Goal: Navigation & Orientation: Find specific page/section

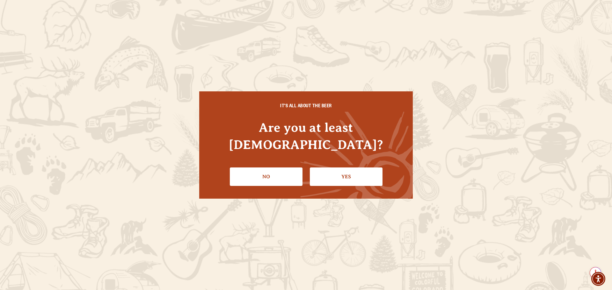
click at [321, 168] on link "Yes" at bounding box center [346, 177] width 73 height 18
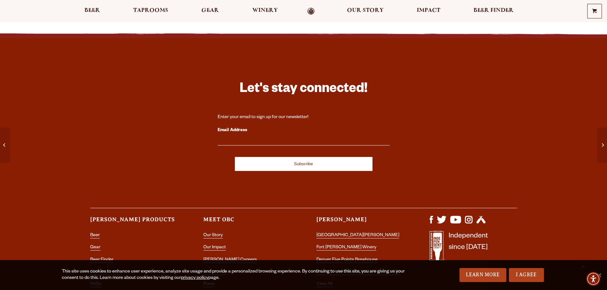
scroll to position [1115, 0]
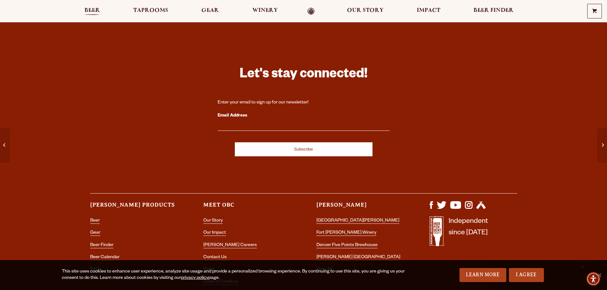
click at [89, 9] on span "Beer" at bounding box center [92, 10] width 16 height 5
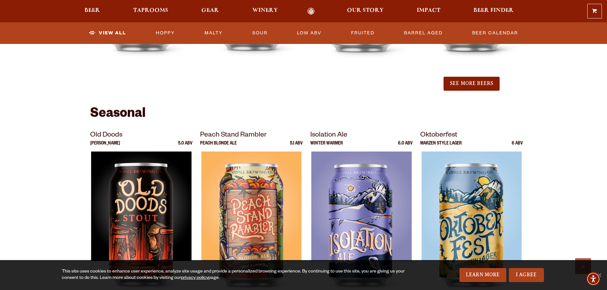
scroll to position [860, 0]
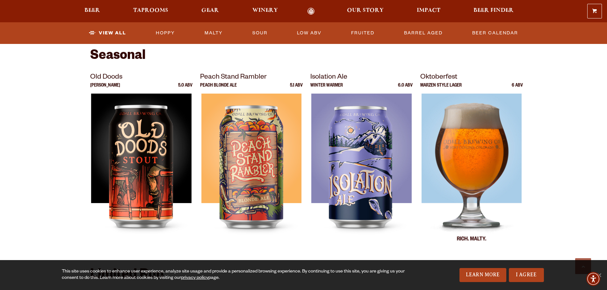
drag, startPoint x: 518, startPoint y: 153, endPoint x: 513, endPoint y: 156, distance: 6.3
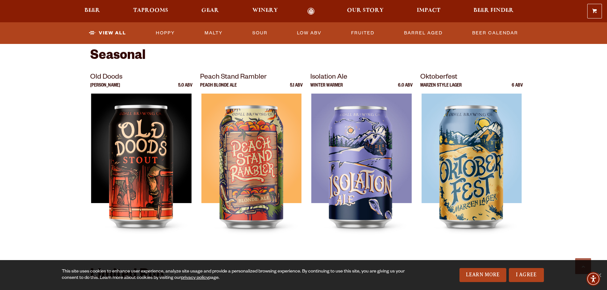
drag, startPoint x: 513, startPoint y: 156, endPoint x: 576, endPoint y: 141, distance: 64.5
click at [576, 141] on section "Showing: 24 Beers Year Round Kernel Lager 4.7 ABV 90 Shilling Ale IPA" at bounding box center [303, 53] width 607 height 1275
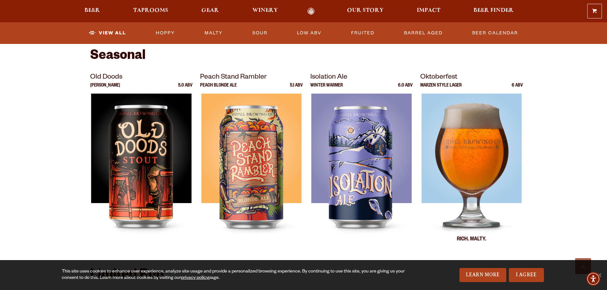
click at [449, 147] on img at bounding box center [471, 173] width 100 height 159
